Goal: Task Accomplishment & Management: Manage account settings

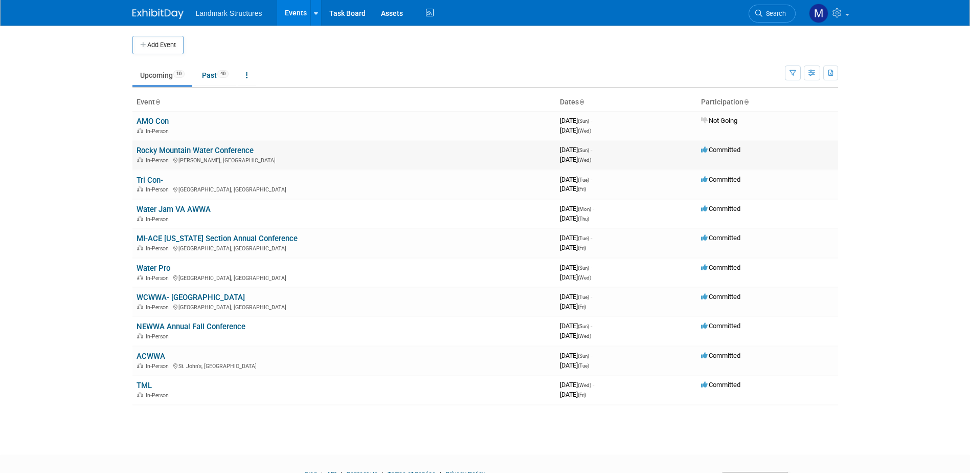
click at [189, 150] on link "Rocky Mountain Water Conference" at bounding box center [195, 150] width 117 height 9
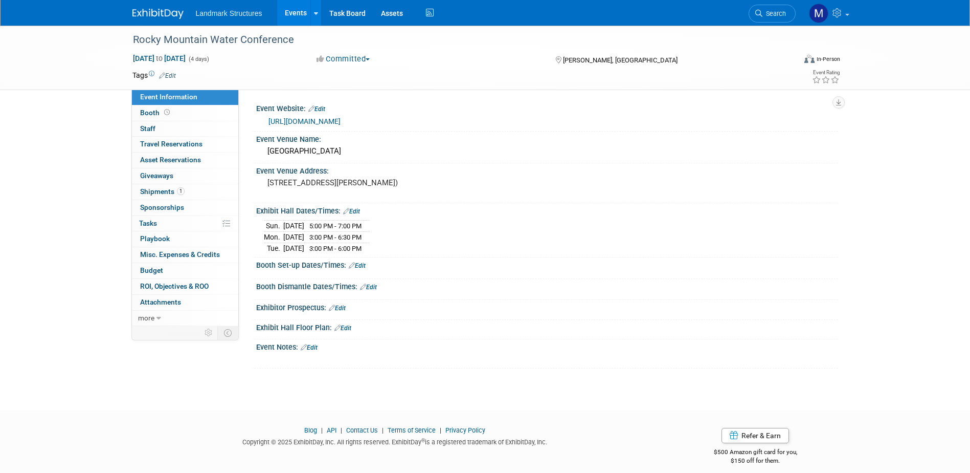
click at [371, 284] on link "Edit" at bounding box center [368, 286] width 17 height 7
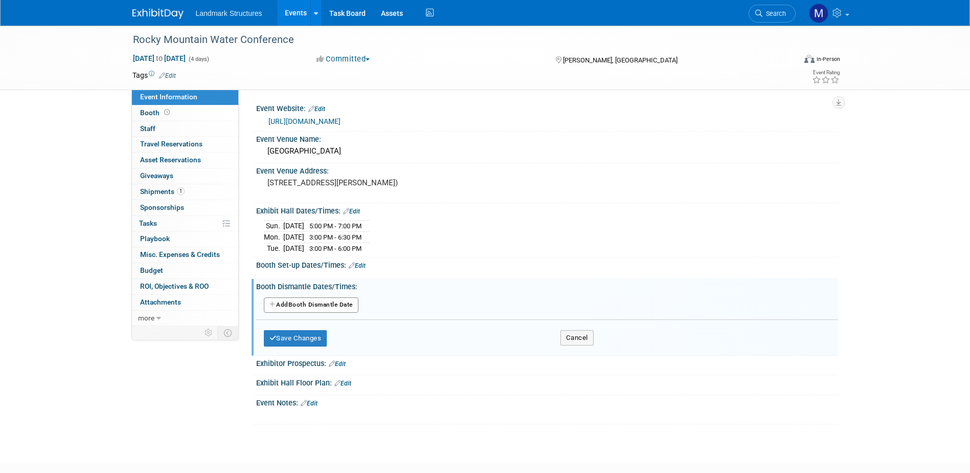
click at [352, 307] on button "Add Another Booth Dismantle Date" at bounding box center [311, 304] width 95 height 15
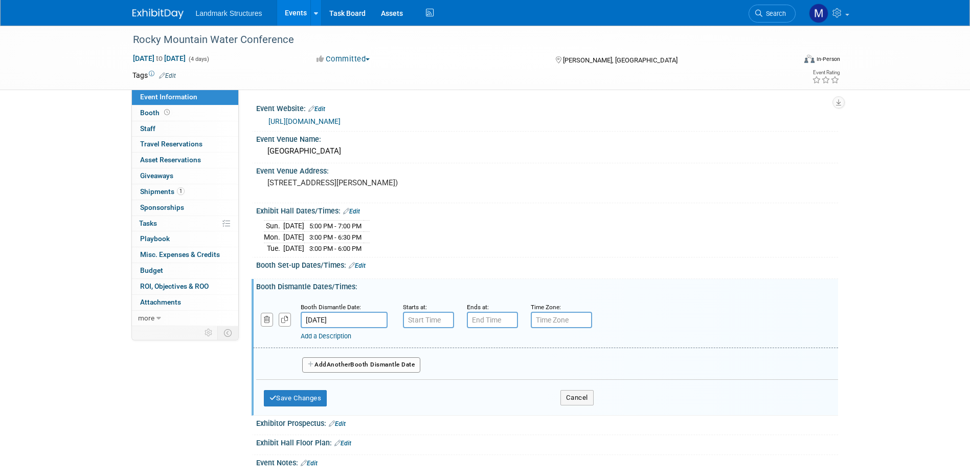
click at [362, 316] on input "[DATE]" at bounding box center [344, 320] width 87 height 16
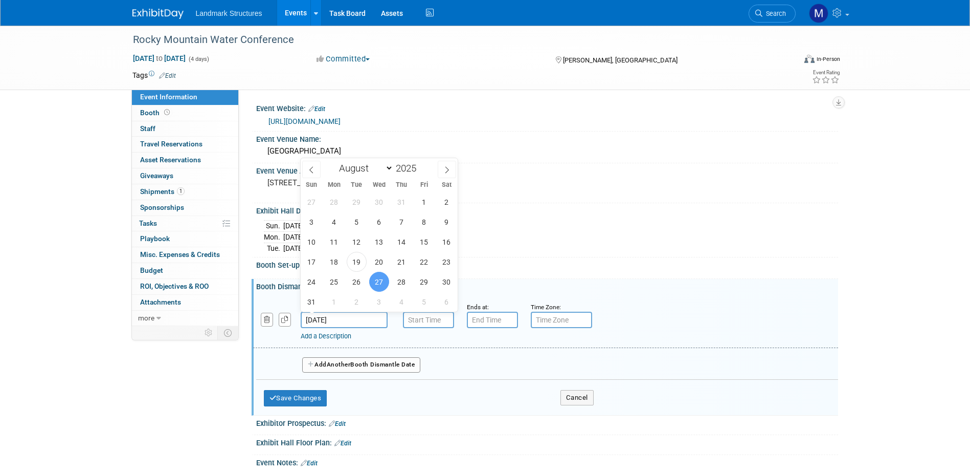
click at [367, 281] on div "27 28 29 30 31 1 2 3 4 5 6 7 8 9 10 11 12 13 14 15 16 17 18 19 20 21 22 23 24 2…" at bounding box center [380, 252] width 158 height 120
click at [358, 282] on span "26" at bounding box center [357, 282] width 20 height 20
type input "[DATE]"
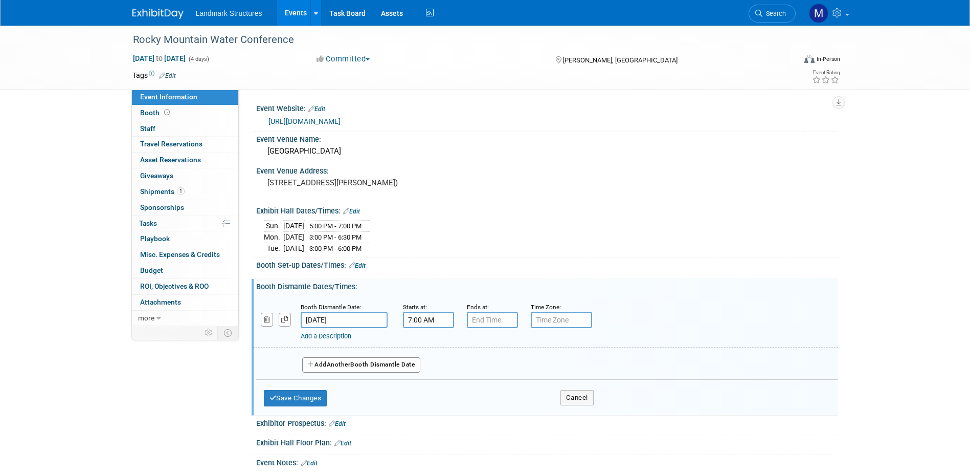
click at [425, 325] on input "7:00 AM" at bounding box center [428, 320] width 51 height 16
click at [433, 368] on span "07" at bounding box center [426, 367] width 19 height 18
click at [481, 373] on td "06" at bounding box center [487, 373] width 33 height 28
click at [522, 362] on button "AM" at bounding box center [516, 366] width 18 height 17
type input "6:00 PM"
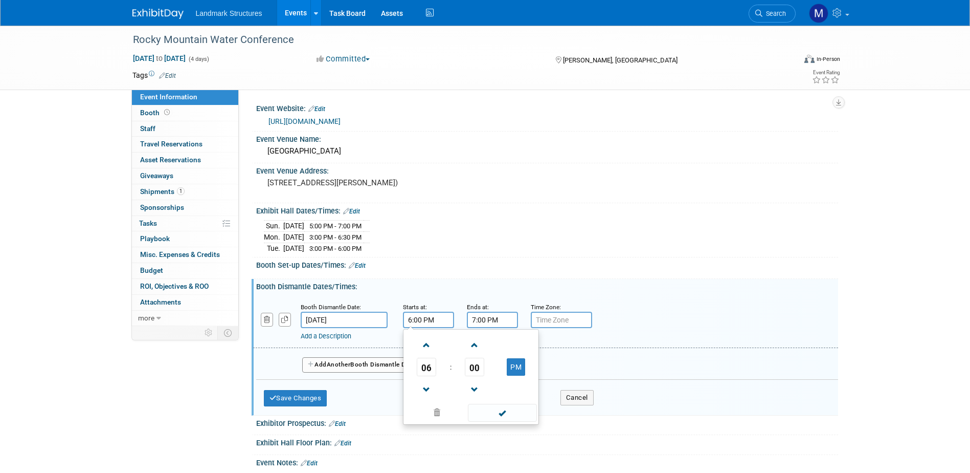
click at [494, 321] on input "7:00 PM" at bounding box center [492, 320] width 51 height 16
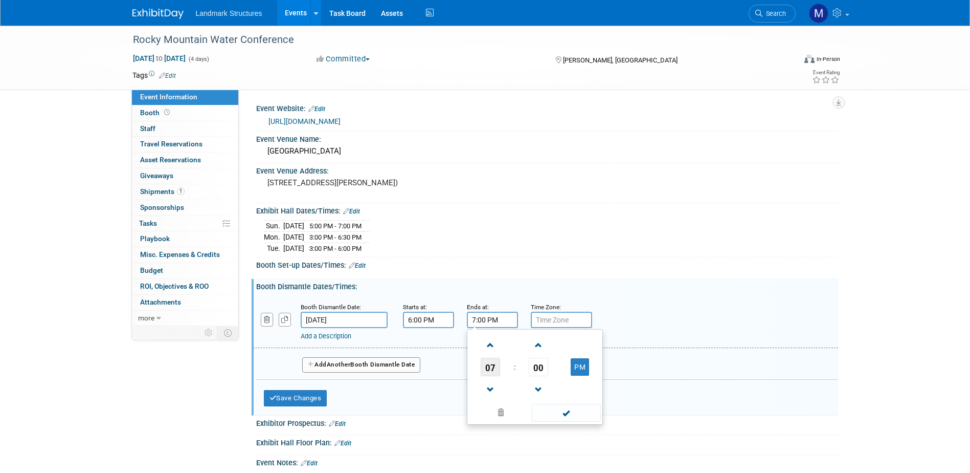
click at [491, 371] on span "07" at bounding box center [490, 367] width 19 height 18
click at [548, 404] on td "10" at bounding box center [551, 401] width 33 height 28
type input "10:00 PM"
click at [575, 412] on span at bounding box center [566, 413] width 69 height 18
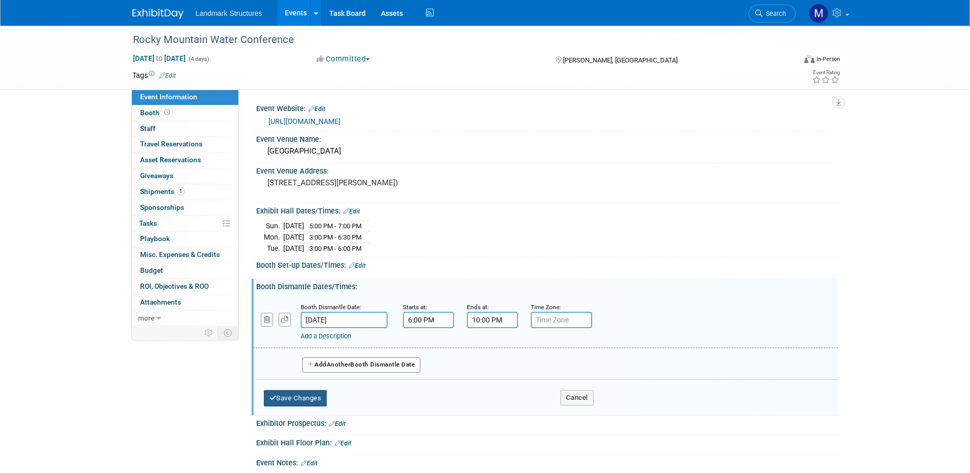
click at [324, 401] on button "Save Changes" at bounding box center [295, 398] width 63 height 16
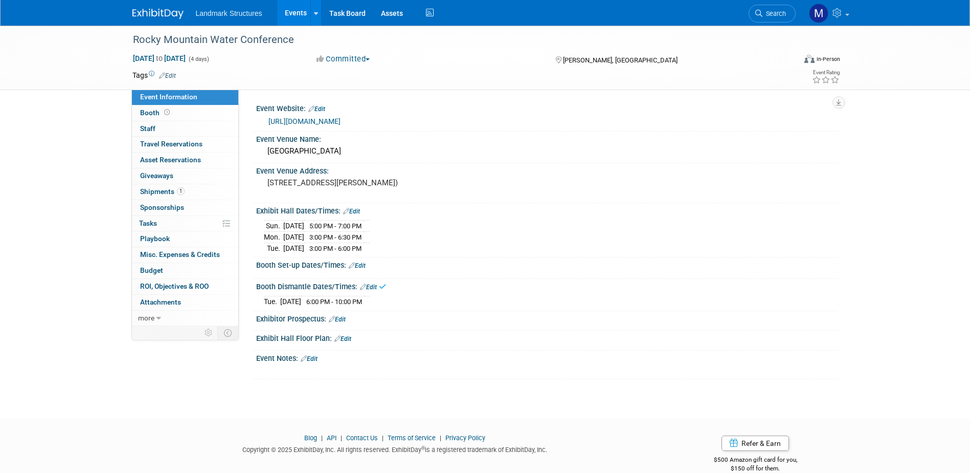
click at [359, 262] on link "Edit" at bounding box center [357, 265] width 17 height 7
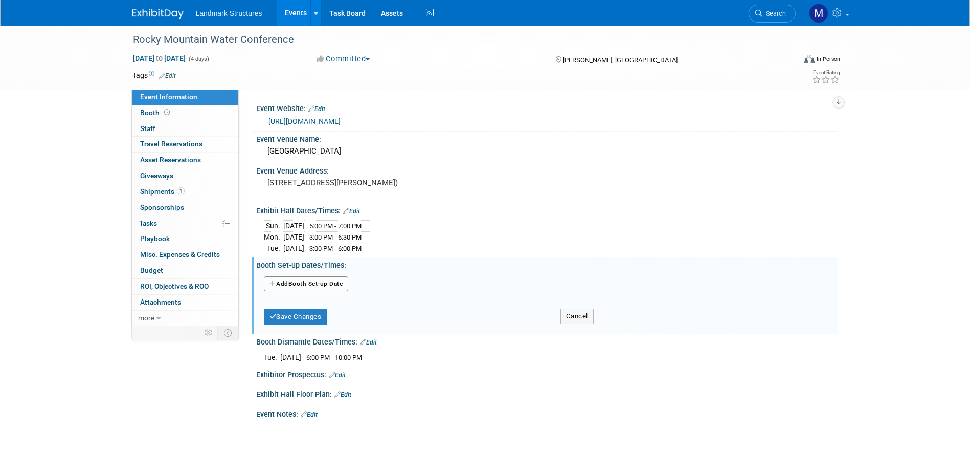
click at [310, 282] on button "Add Another Booth Set-up Date" at bounding box center [306, 283] width 85 height 15
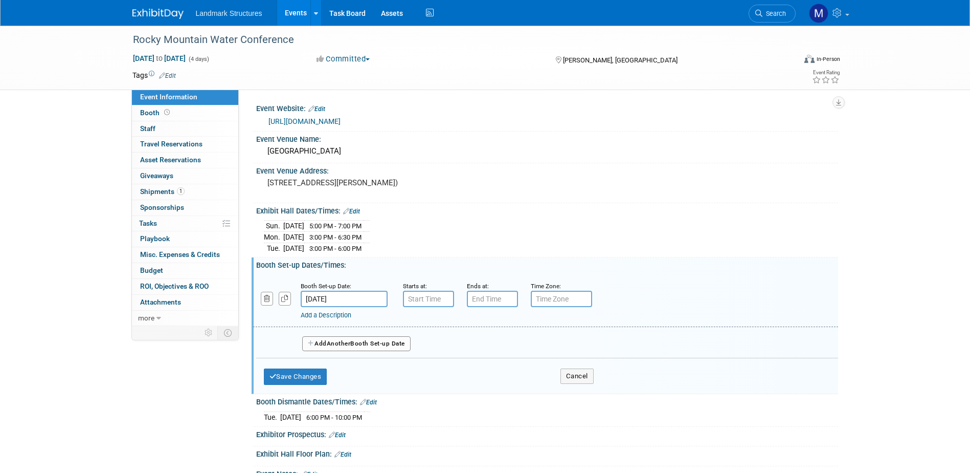
type input "7:00 AM"
click at [434, 300] on input "7:00 AM" at bounding box center [428, 299] width 51 height 16
click at [489, 303] on input "7:00 PM" at bounding box center [492, 299] width 51 height 16
click at [498, 352] on span "07" at bounding box center [490, 346] width 19 height 18
click at [520, 331] on td "01" at bounding box center [518, 324] width 33 height 28
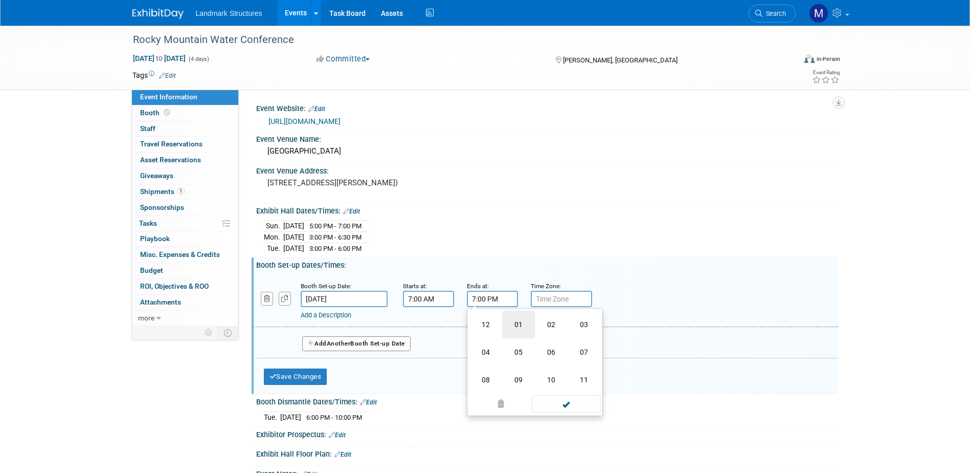
type input "1:00 PM"
click at [570, 391] on span at bounding box center [566, 392] width 69 height 18
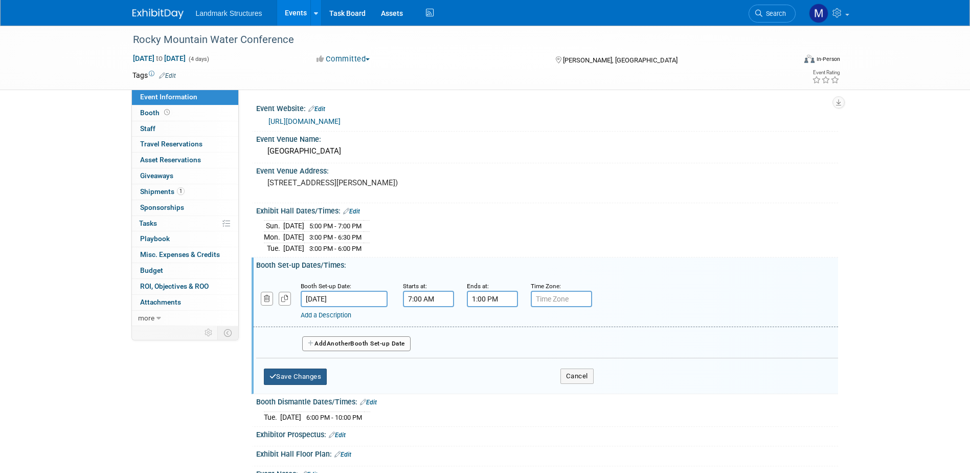
click at [315, 383] on button "Save Changes" at bounding box center [295, 376] width 63 height 16
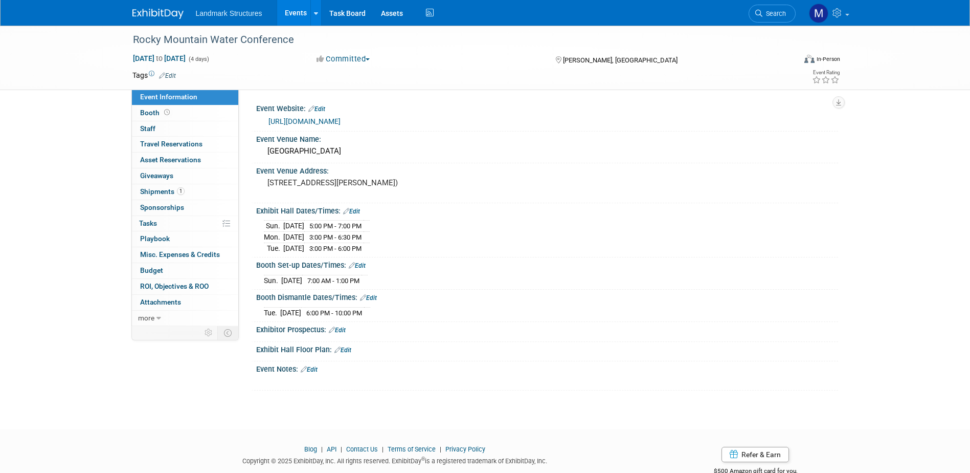
click at [346, 347] on link "Edit" at bounding box center [343, 349] width 17 height 7
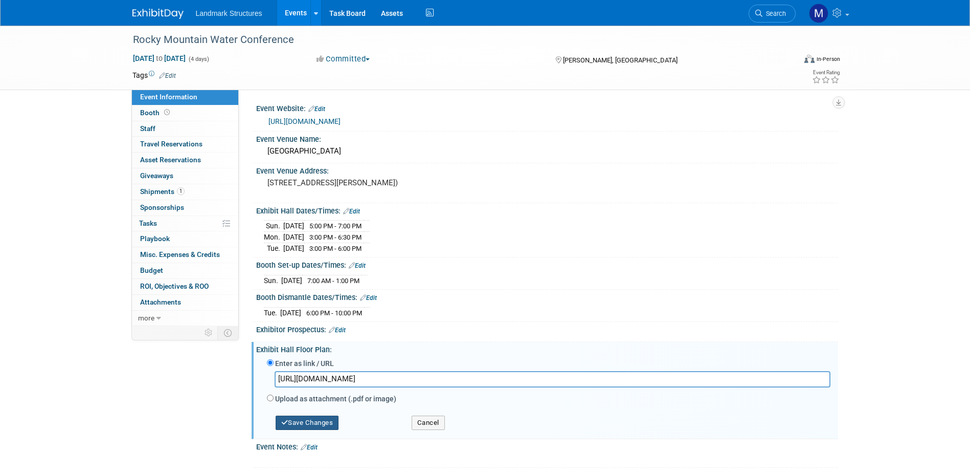
type input "[URL][DOMAIN_NAME]"
click at [322, 422] on button "Save Changes" at bounding box center [307, 422] width 63 height 14
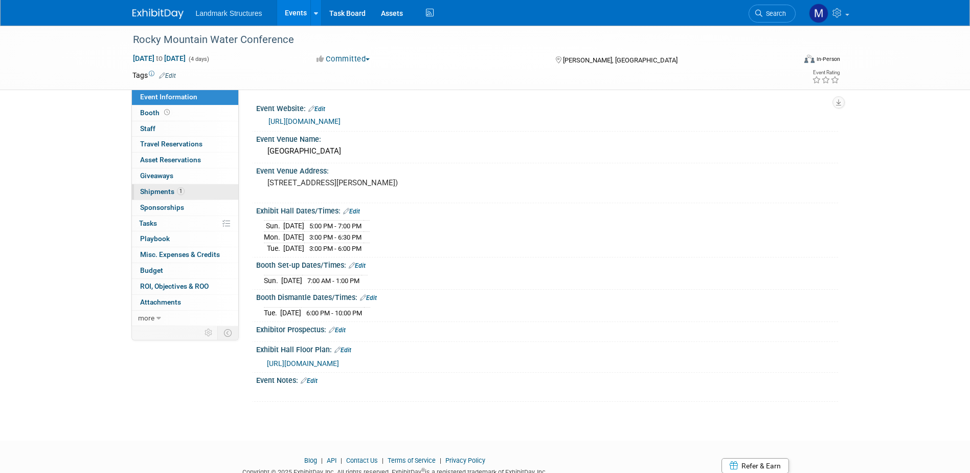
click at [164, 192] on span "Shipments 1" at bounding box center [162, 191] width 45 height 8
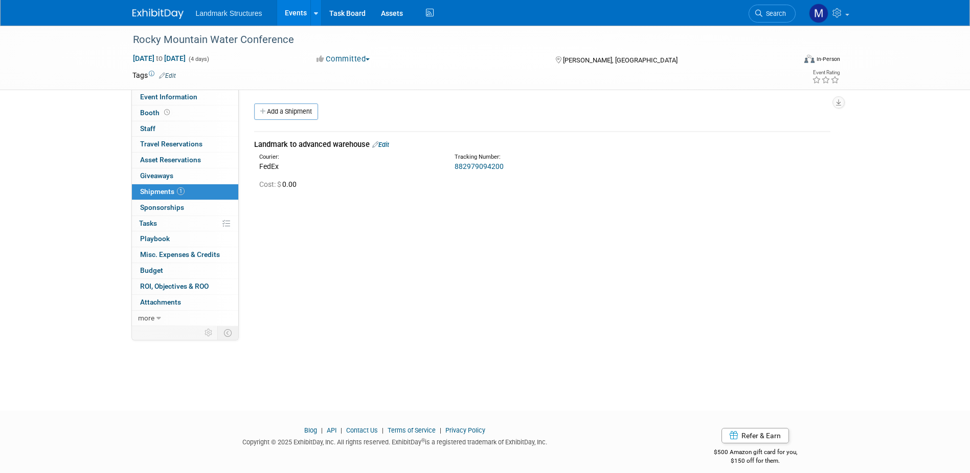
drag, startPoint x: 489, startPoint y: 165, endPoint x: 475, endPoint y: 165, distance: 14.3
click at [475, 165] on link "882979094200" at bounding box center [479, 166] width 49 height 8
click at [153, 319] on span "more" at bounding box center [146, 318] width 16 height 8
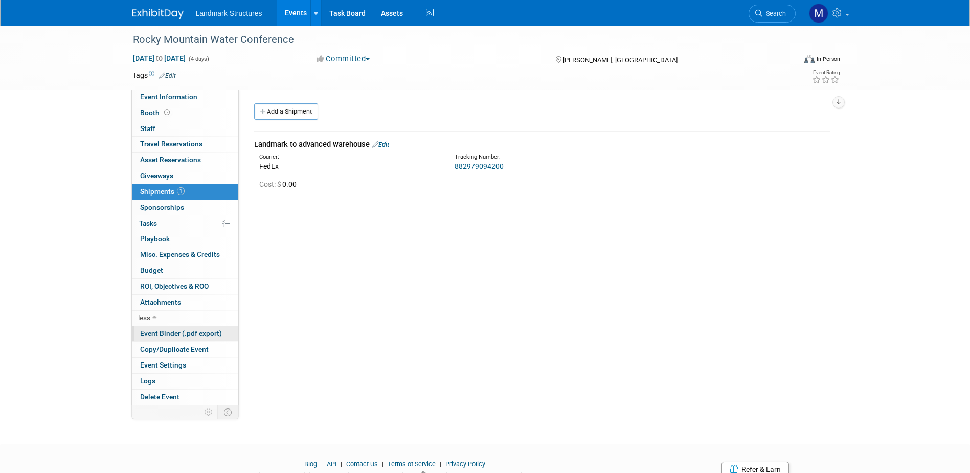
click at [177, 334] on span "Event Binder (.pdf export)" at bounding box center [181, 333] width 82 height 8
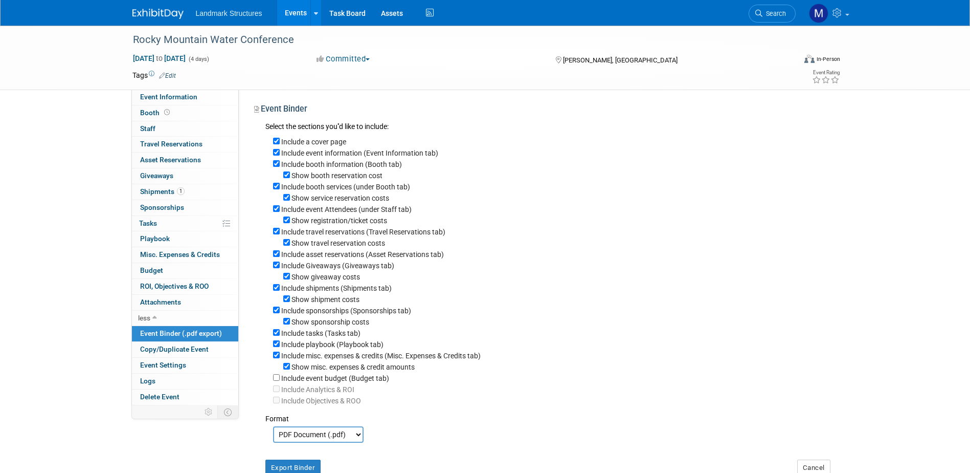
click at [290, 372] on div "Show misc. expenses & credit amounts" at bounding box center [552, 366] width 558 height 11
click at [277, 358] on input "Include misc. expenses & credits (Misc. Expenses & Credits tab)" at bounding box center [276, 354] width 7 height 7
checkbox input "false"
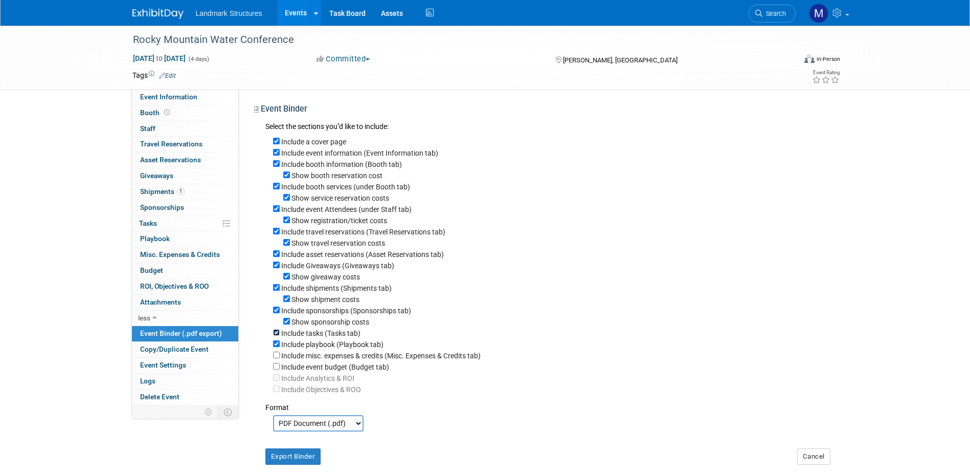
click at [276, 336] on input "Include tasks (Tasks tab)" at bounding box center [276, 332] width 7 height 7
checkbox input "false"
click at [287, 324] on input "Show sponsorship costs" at bounding box center [286, 321] width 7 height 7
checkbox input "false"
click at [281, 316] on div "Include sponsorships (Sponsorships tab)" at bounding box center [552, 309] width 558 height 11
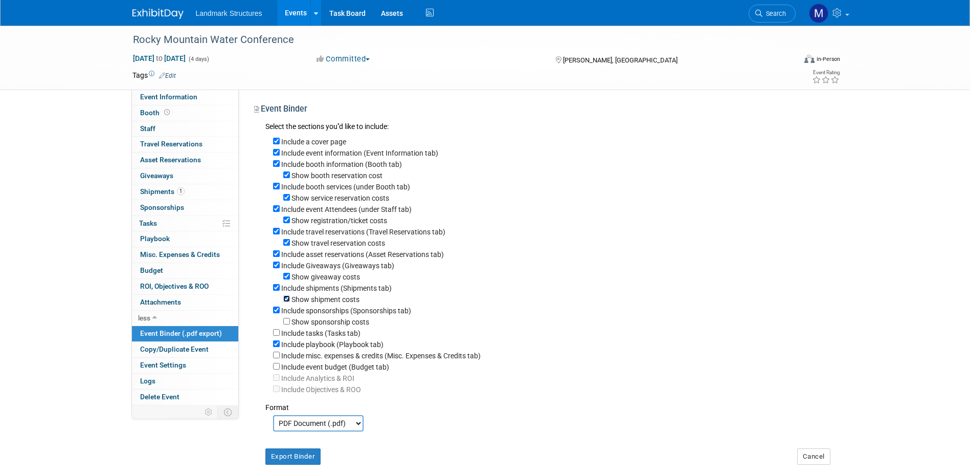
click at [287, 302] on input "Show shipment costs" at bounding box center [286, 298] width 7 height 7
checkbox input "false"
click at [286, 279] on input "Show giveaway costs" at bounding box center [286, 276] width 7 height 7
checkbox input "false"
click at [277, 268] on input "Include Giveaways (Giveaways tab)" at bounding box center [276, 264] width 7 height 7
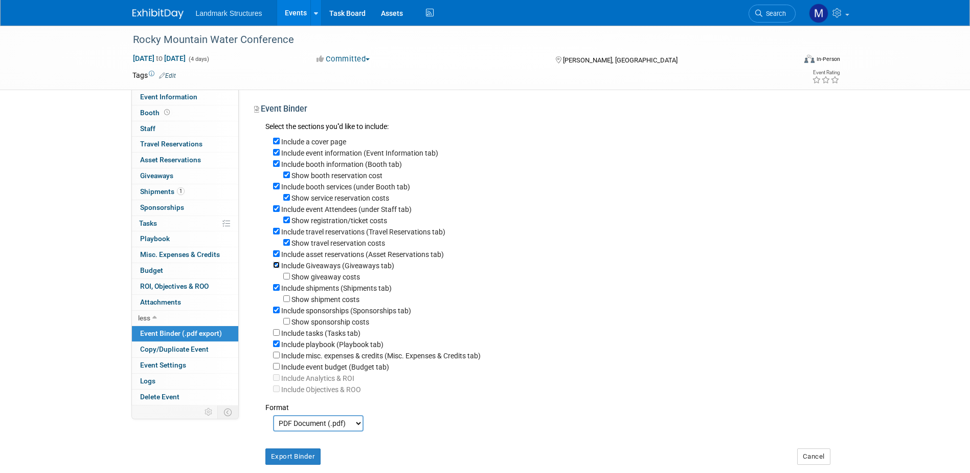
checkbox input "false"
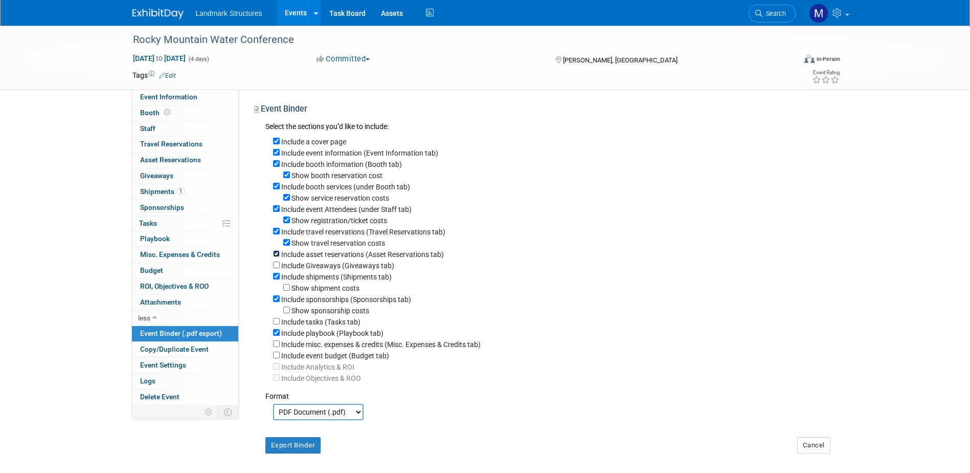
click at [276, 257] on input "Include asset reservations (Asset Reservations tab)" at bounding box center [276, 253] width 7 height 7
checkbox input "false"
click at [288, 243] on input "Show travel reservation costs" at bounding box center [286, 242] width 7 height 7
checkbox input "false"
click at [275, 234] on input "Include travel reservations (Travel Reservations tab)" at bounding box center [276, 231] width 7 height 7
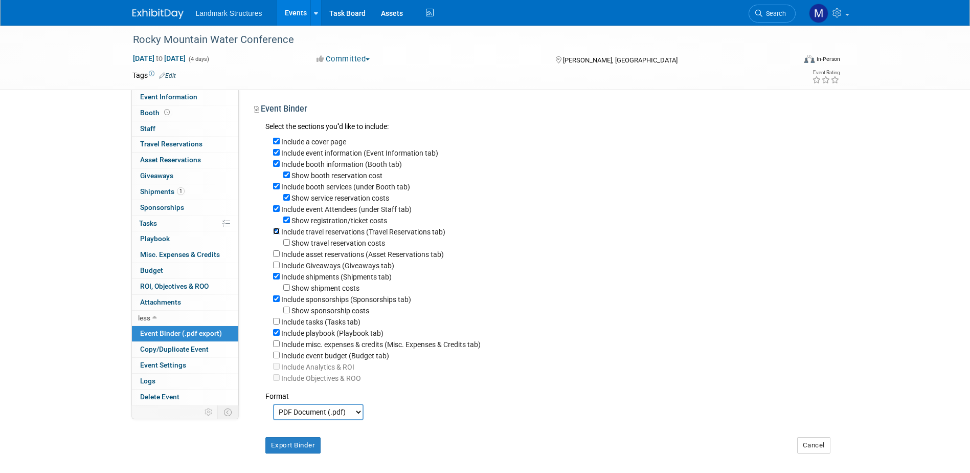
checkbox input "false"
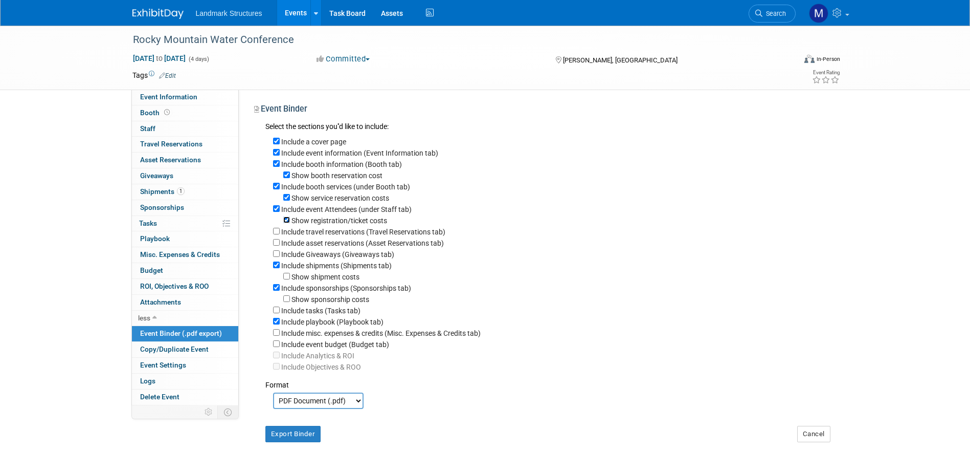
click at [287, 220] on input "Show registration/ticket costs" at bounding box center [286, 219] width 7 height 7
checkbox input "false"
click at [286, 199] on input "Show service reservation costs" at bounding box center [286, 197] width 7 height 7
checkbox input "false"
click at [276, 189] on input "Include booth services (under Booth tab)" at bounding box center [276, 186] width 7 height 7
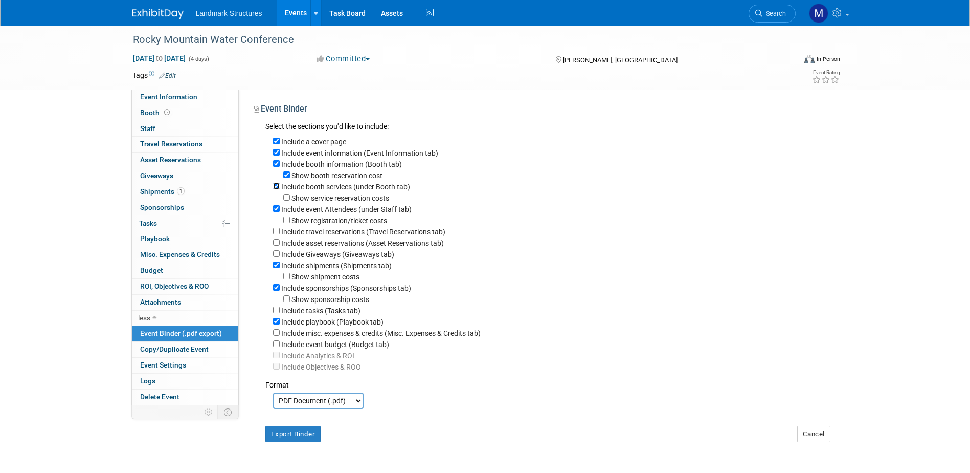
checkbox input "false"
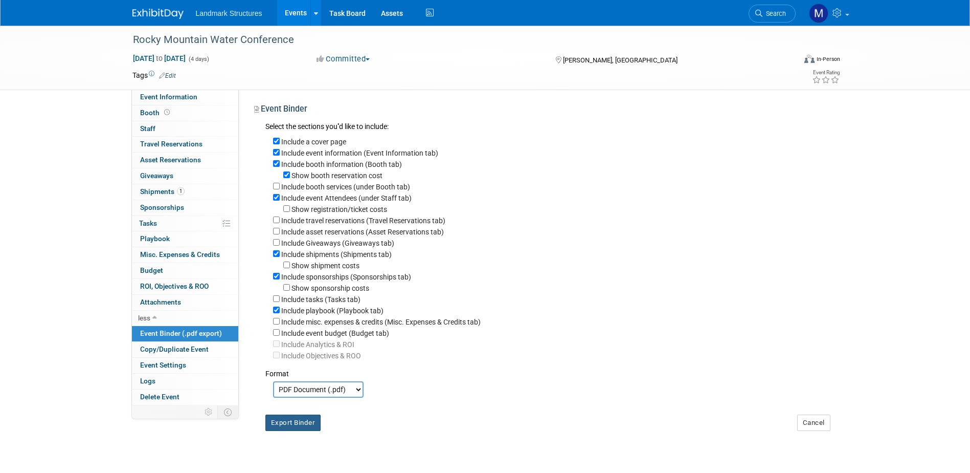
click at [296, 431] on button "Export Binder" at bounding box center [293, 422] width 56 height 16
